Goal: Task Accomplishment & Management: Use online tool/utility

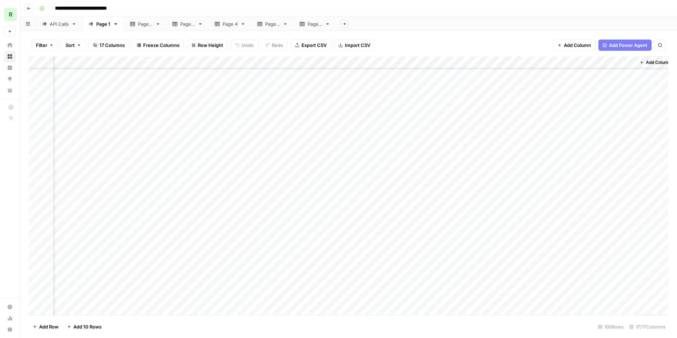
scroll to position [240, 511]
click at [375, 244] on div "Add Column" at bounding box center [349, 185] width 640 height 258
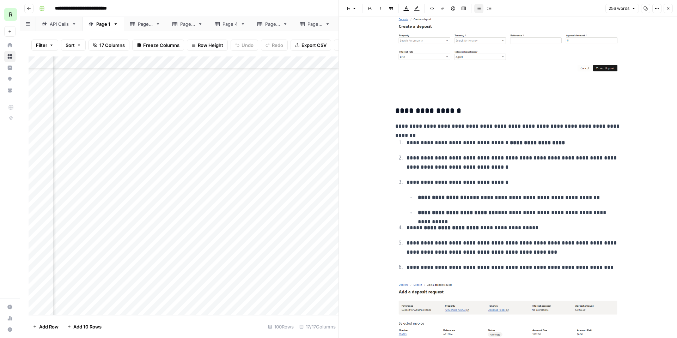
scroll to position [374, 0]
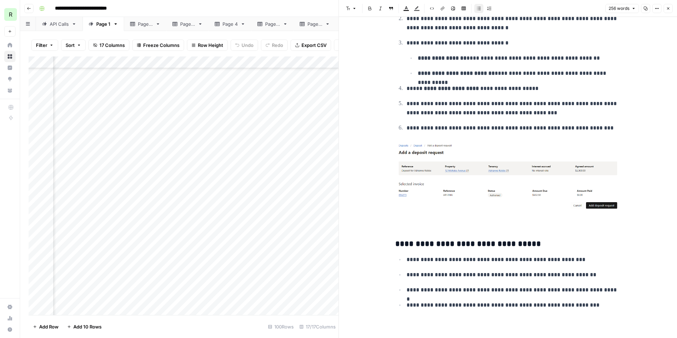
click at [331, 190] on div "Add Column" at bounding box center [184, 185] width 310 height 258
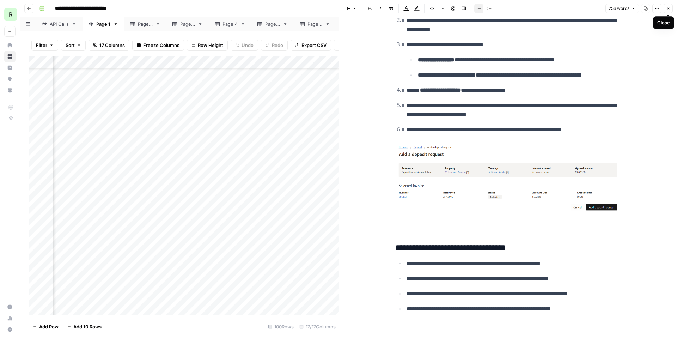
click at [669, 11] on button "Close" at bounding box center [667, 8] width 9 height 9
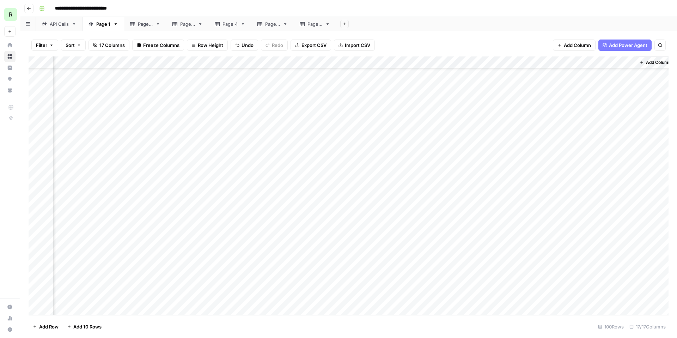
scroll to position [240, 509]
click at [504, 193] on div "Add Column" at bounding box center [349, 185] width 640 height 258
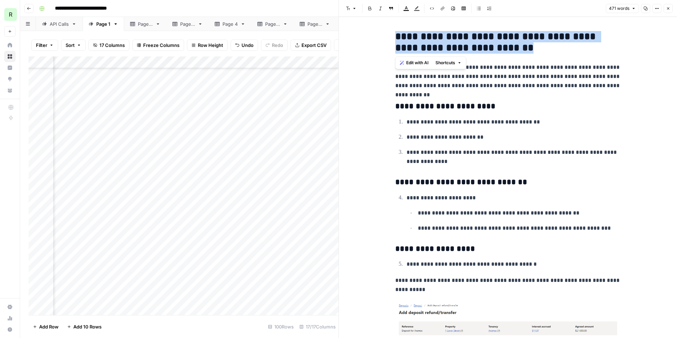
drag, startPoint x: 517, startPoint y: 44, endPoint x: 396, endPoint y: 38, distance: 121.4
click at [396, 38] on h2 "**********" at bounding box center [508, 42] width 226 height 23
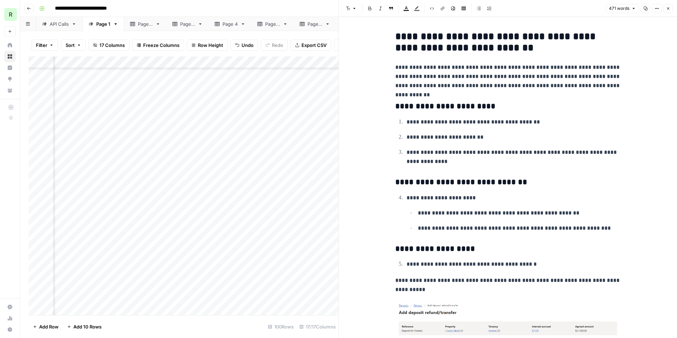
click at [482, 73] on p "**********" at bounding box center [508, 76] width 226 height 27
click at [328, 3] on div "**********" at bounding box center [352, 8] width 633 height 11
click at [669, 7] on icon "button" at bounding box center [668, 8] width 4 height 4
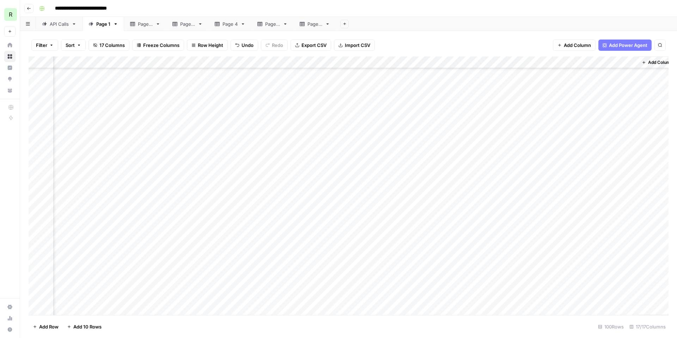
click at [104, 192] on div "Add Column" at bounding box center [349, 185] width 640 height 258
click at [470, 194] on div "Add Column" at bounding box center [349, 185] width 640 height 258
click at [503, 191] on div "Add Column" at bounding box center [349, 185] width 640 height 258
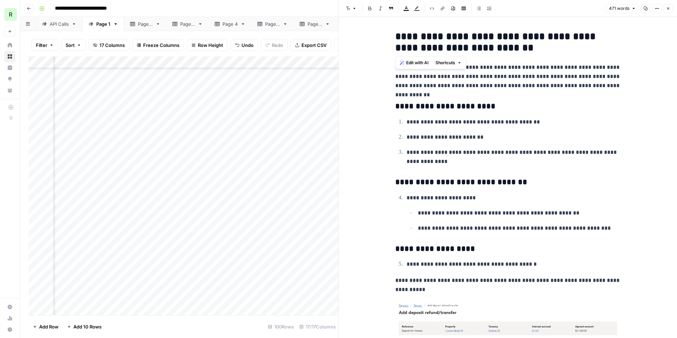
drag, startPoint x: 515, startPoint y: 49, endPoint x: 381, endPoint y: 38, distance: 134.8
click at [484, 41] on h2 "**********" at bounding box center [508, 42] width 226 height 23
drag, startPoint x: 522, startPoint y: 50, endPoint x: 394, endPoint y: 39, distance: 128.8
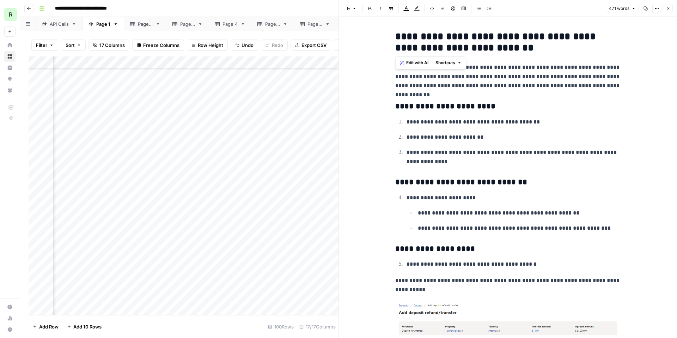
click at [505, 69] on p "**********" at bounding box center [508, 76] width 226 height 27
drag, startPoint x: 519, startPoint y: 45, endPoint x: 396, endPoint y: 36, distance: 123.7
click at [396, 36] on h2 "**********" at bounding box center [508, 42] width 226 height 23
click at [495, 41] on h2 "**********" at bounding box center [508, 42] width 226 height 23
click at [321, 8] on div "**********" at bounding box center [352, 8] width 633 height 11
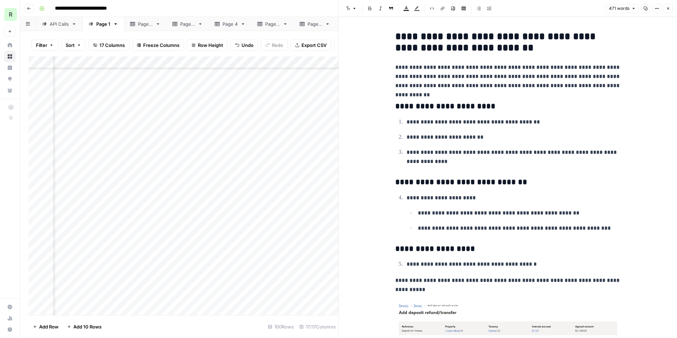
click at [667, 9] on icon "button" at bounding box center [668, 8] width 4 height 4
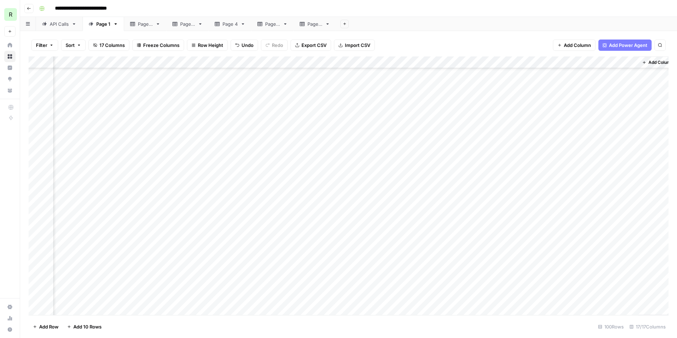
scroll to position [963, 509]
click at [97, 272] on div "Add Column" at bounding box center [349, 185] width 640 height 258
click at [472, 269] on div "Add Column" at bounding box center [349, 185] width 640 height 258
click at [503, 272] on div "Add Column" at bounding box center [349, 185] width 640 height 258
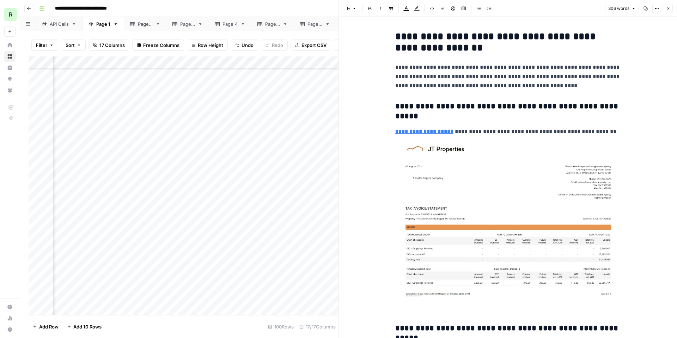
click at [96, 272] on div "Add Column" at bounding box center [184, 185] width 310 height 258
click at [323, 274] on div "Add Column" at bounding box center [184, 185] width 310 height 258
click at [326, 269] on div "Add Column" at bounding box center [184, 185] width 310 height 258
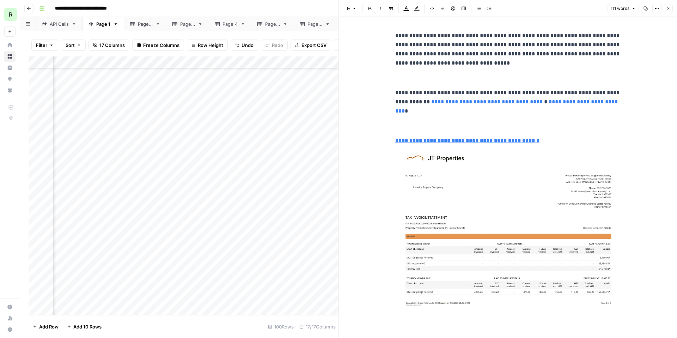
click at [105, 273] on div "Add Column" at bounding box center [184, 185] width 310 height 258
click at [105, 273] on textarea "**********" at bounding box center [115, 274] width 113 height 10
click at [274, 270] on div "Add Column" at bounding box center [184, 185] width 310 height 258
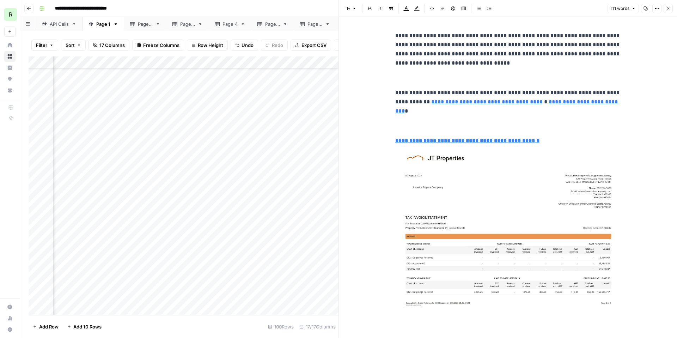
click at [329, 274] on div "Add Column" at bounding box center [184, 185] width 310 height 258
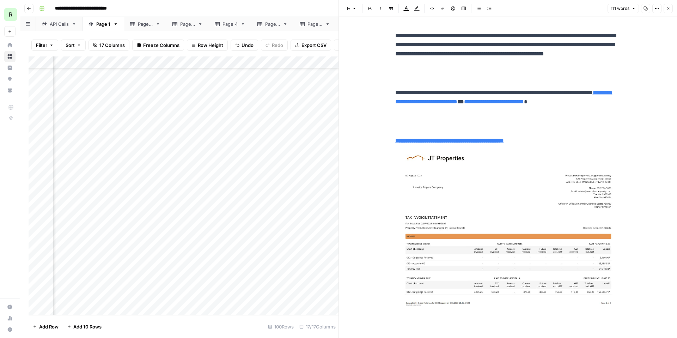
click at [666, 7] on icon "button" at bounding box center [668, 8] width 4 height 4
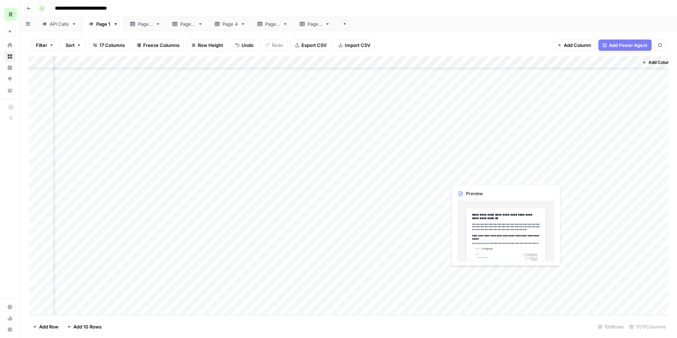
click at [460, 269] on div "Add Column" at bounding box center [349, 185] width 640 height 258
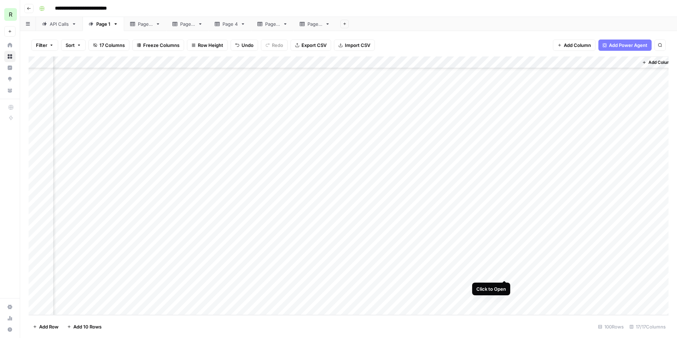
click at [504, 272] on div "Add Column" at bounding box center [349, 185] width 640 height 258
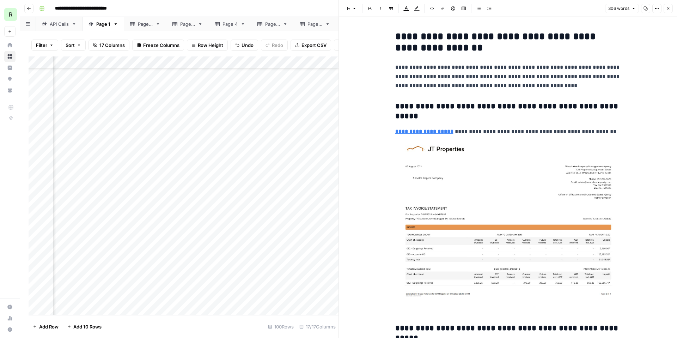
click at [668, 12] on button "Close" at bounding box center [667, 8] width 9 height 9
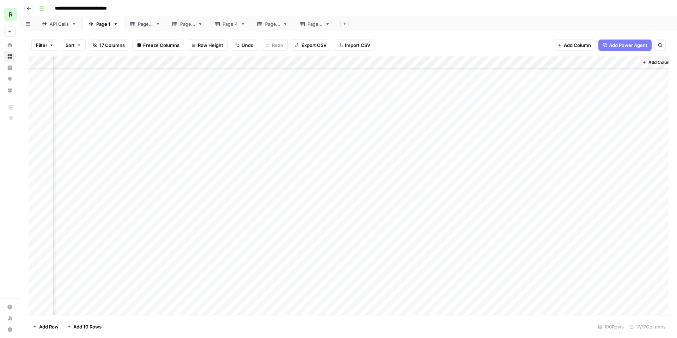
scroll to position [0, 509]
click at [433, 60] on div "Add Column" at bounding box center [349, 185] width 640 height 258
click at [419, 130] on span "Edit Workflow" at bounding box center [429, 131] width 62 height 7
click at [583, 274] on div "Add Column" at bounding box center [349, 185] width 640 height 258
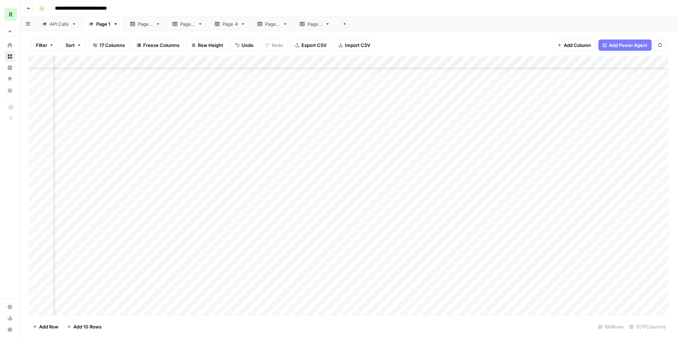
click at [582, 274] on div "Add Column" at bounding box center [349, 185] width 640 height 258
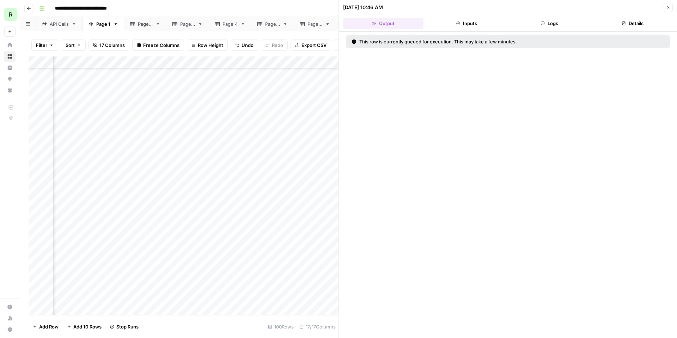
click at [667, 9] on icon "button" at bounding box center [668, 7] width 4 height 4
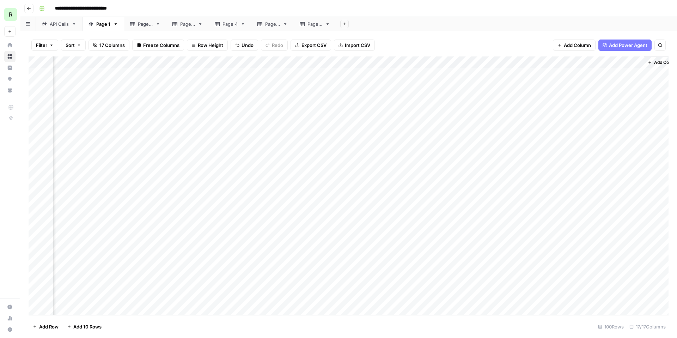
scroll to position [0, 517]
click at [549, 74] on div "Add Column" at bounding box center [349, 185] width 640 height 258
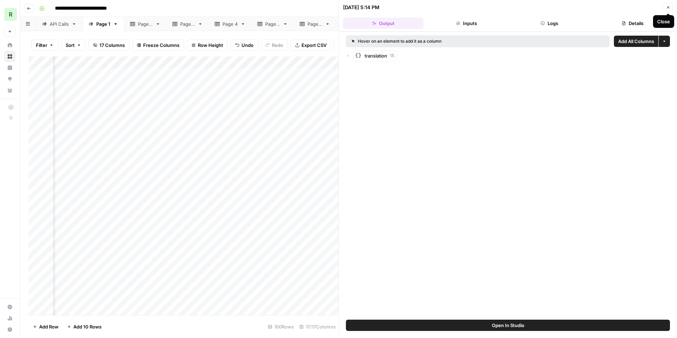
click at [669, 8] on icon "button" at bounding box center [668, 7] width 2 height 2
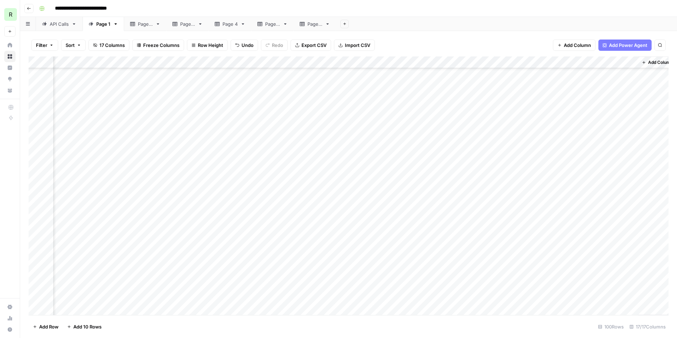
scroll to position [0, 509]
click at [544, 85] on div "Add Column" at bounding box center [349, 185] width 640 height 258
click at [502, 122] on div "Add Column" at bounding box center [349, 185] width 640 height 258
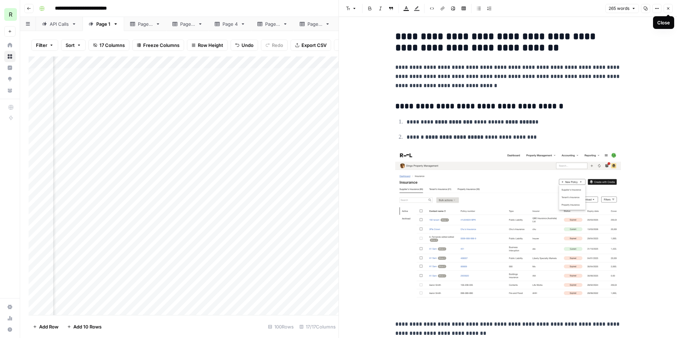
click at [669, 9] on icon "button" at bounding box center [668, 8] width 2 height 2
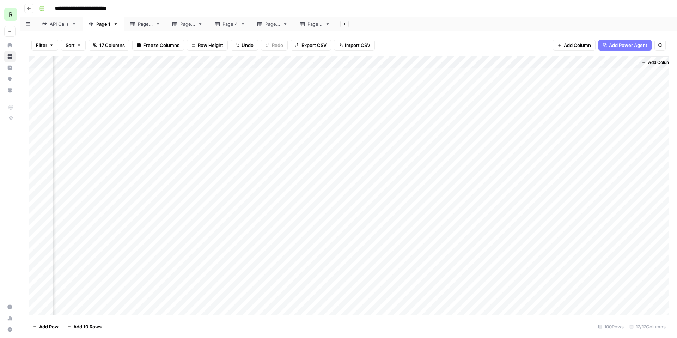
click at [541, 120] on div "Add Column" at bounding box center [349, 185] width 640 height 258
